Goal: Task Accomplishment & Management: Complete application form

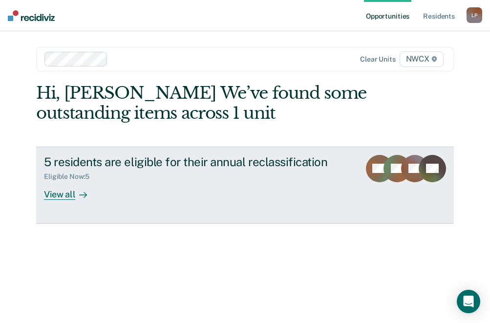
click at [207, 171] on div "Eligible Now : 5" at bounding box center [198, 175] width 309 height 12
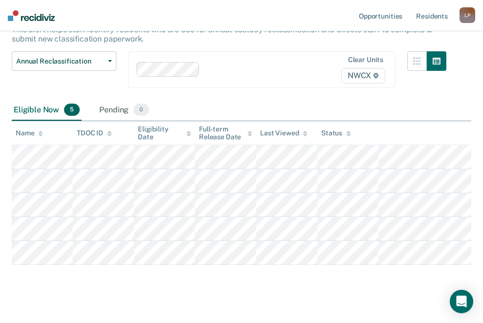
scroll to position [83, 0]
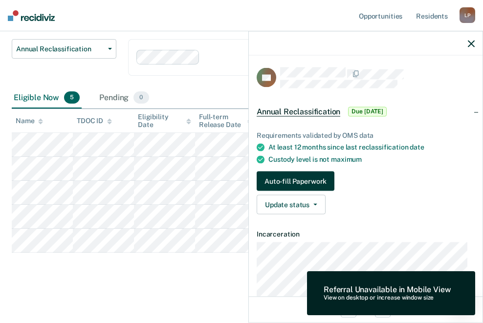
click at [307, 179] on button "Auto-fill Paperwork" at bounding box center [296, 182] width 78 height 20
click at [282, 182] on button "Auto-fill Paperwork" at bounding box center [296, 182] width 78 height 20
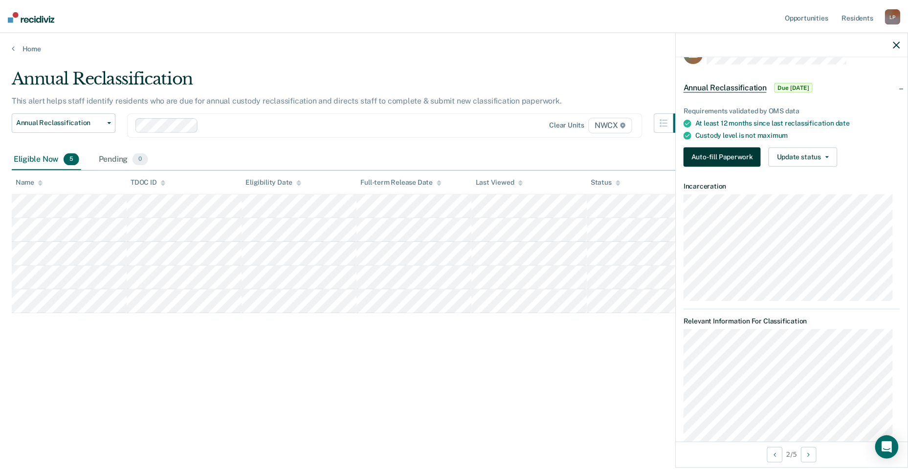
scroll to position [0, 0]
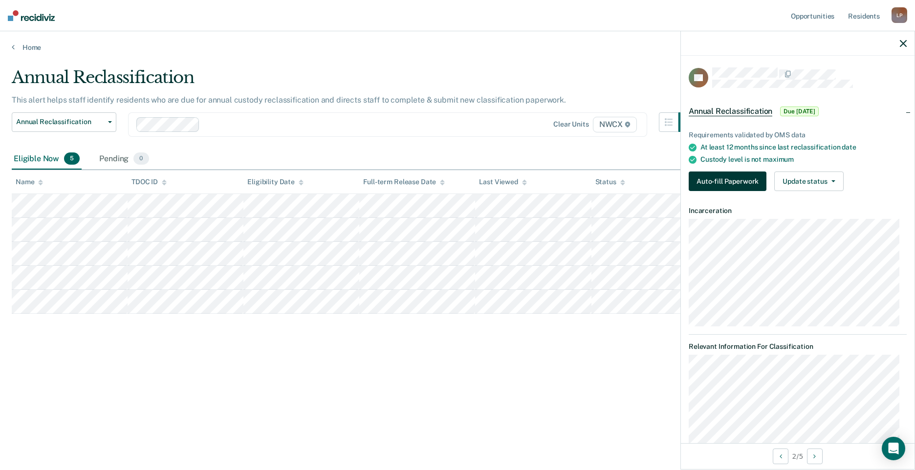
click at [728, 176] on button "Auto-fill Paperwork" at bounding box center [728, 182] width 78 height 20
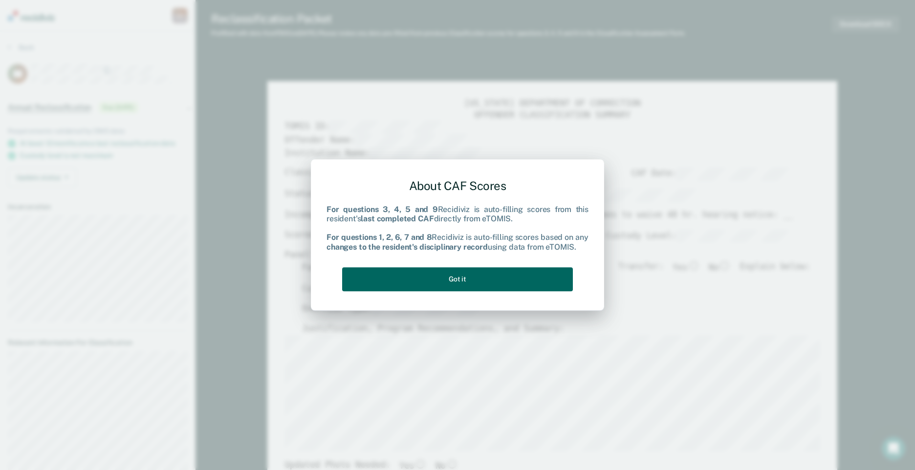
click at [468, 283] on button "Got it" at bounding box center [457, 279] width 231 height 24
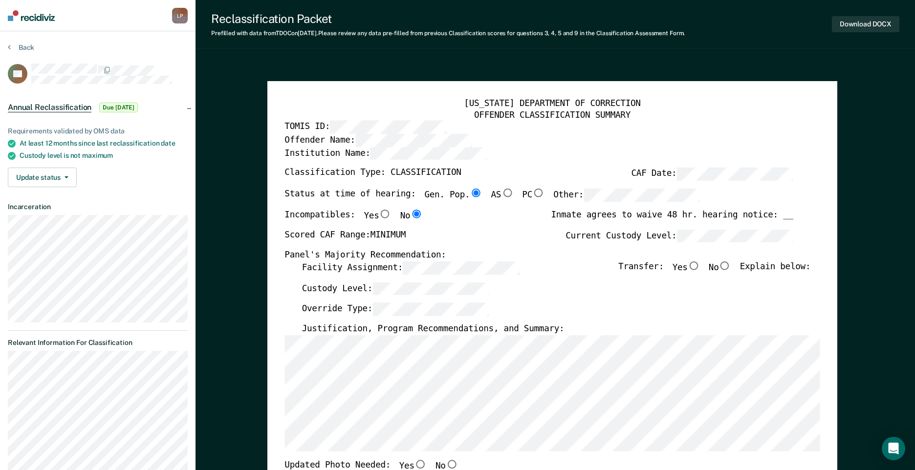
type textarea "x"
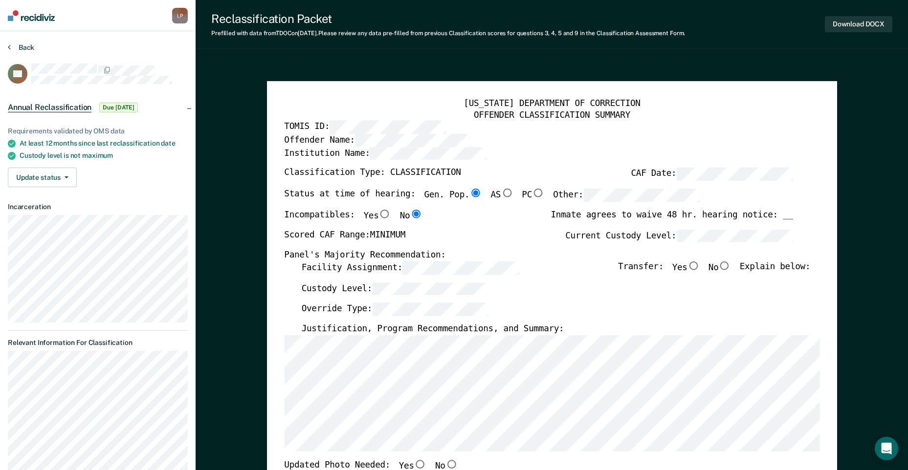
click at [13, 47] on button "Back" at bounding box center [21, 47] width 26 height 9
